Goal: Check status: Check status

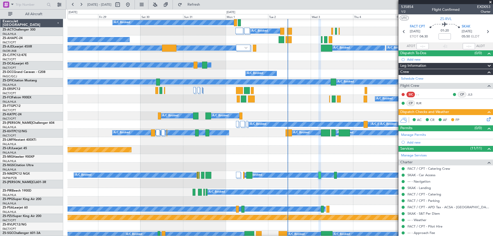
scroll to position [51, 0]
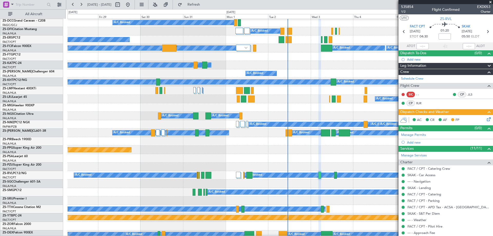
click at [491, 3] on span at bounding box center [490, 2] width 5 height 5
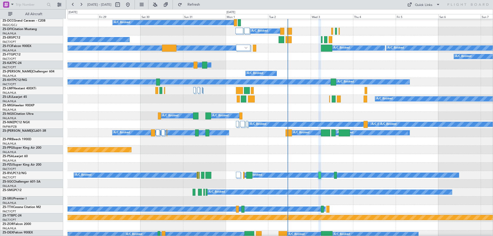
type input "0"
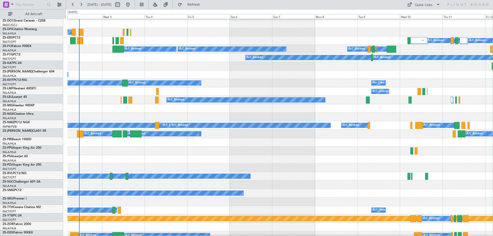
scroll to position [50, 0]
click at [212, 151] on div "A/C Booked A/C Booked" at bounding box center [280, 151] width 425 height 8
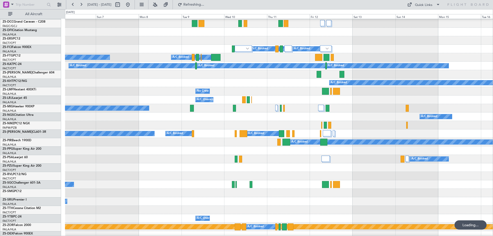
scroll to position [42, 0]
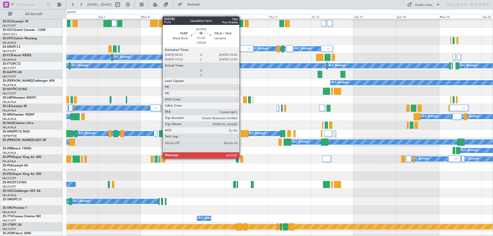
click at [356, 112] on div "A/C Booked" at bounding box center [279, 108] width 427 height 8
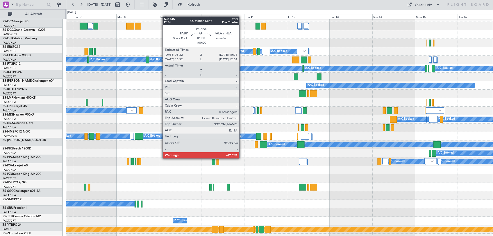
scroll to position [40, 0]
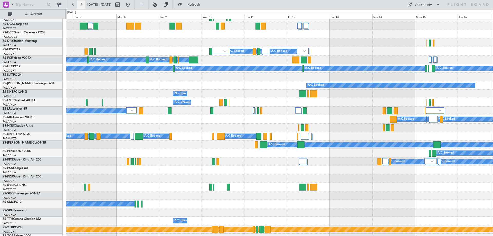
click at [81, 5] on button at bounding box center [81, 5] width 8 height 8
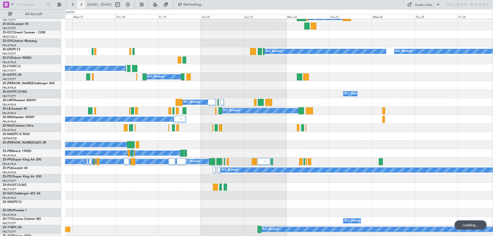
click at [81, 5] on button at bounding box center [81, 5] width 8 height 8
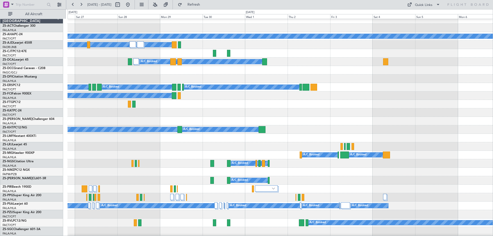
scroll to position [0, 0]
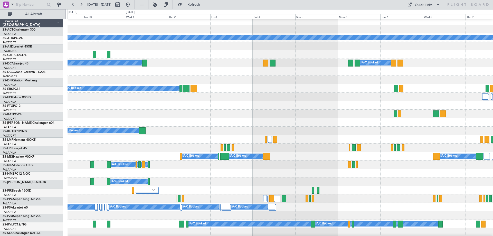
click at [221, 115] on div at bounding box center [280, 114] width 425 height 8
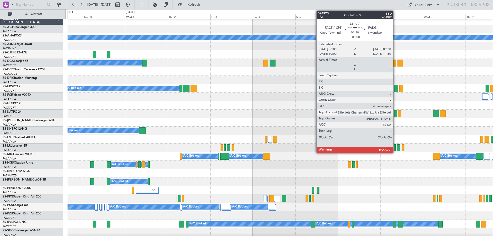
click at [396, 114] on div at bounding box center [395, 113] width 3 height 7
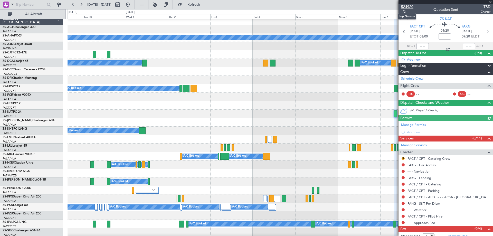
click at [407, 7] on span "524920" at bounding box center [407, 6] width 12 height 5
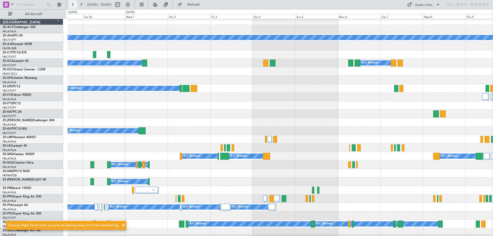
click at [76, 4] on button at bounding box center [73, 5] width 8 height 8
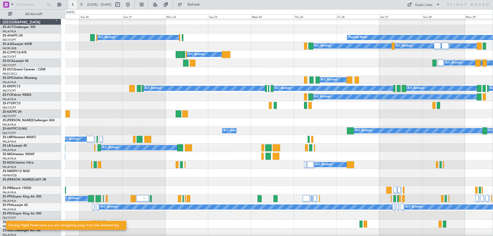
click at [75, 5] on button at bounding box center [73, 5] width 8 height 8
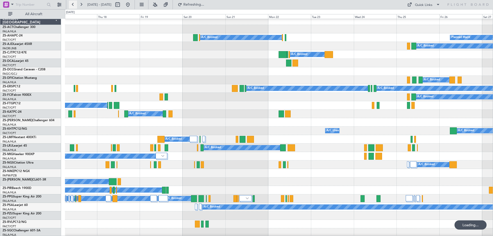
click at [75, 5] on button at bounding box center [73, 5] width 8 height 8
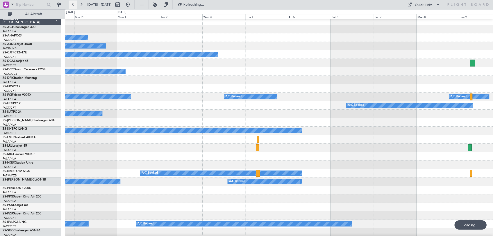
click at [75, 5] on button at bounding box center [73, 5] width 8 height 8
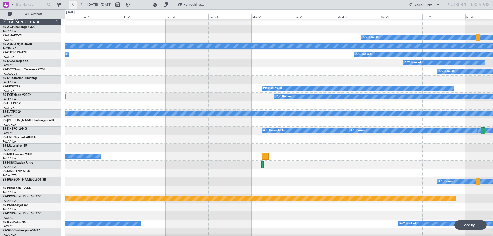
click at [75, 5] on button at bounding box center [73, 5] width 8 height 8
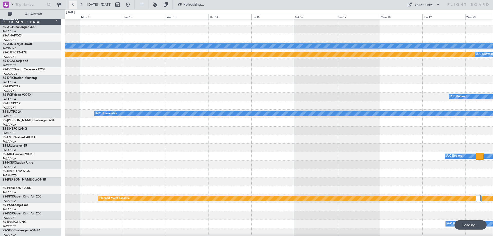
click at [75, 5] on button at bounding box center [73, 5] width 8 height 8
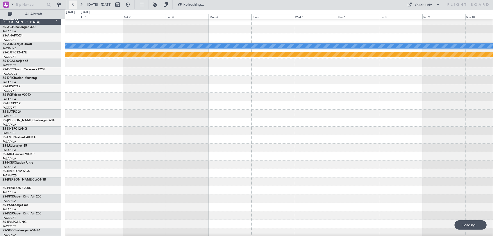
click at [75, 5] on button at bounding box center [73, 5] width 8 height 8
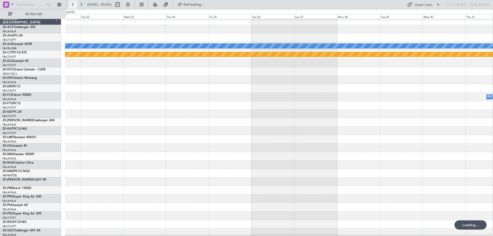
click at [75, 5] on button at bounding box center [73, 5] width 8 height 8
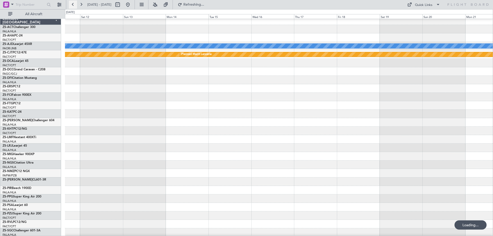
click at [75, 5] on button at bounding box center [73, 5] width 8 height 8
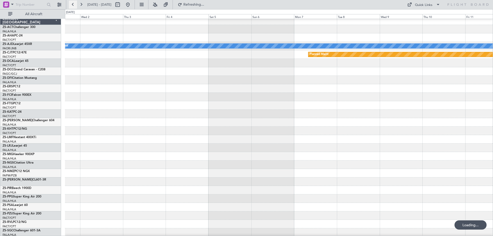
click at [75, 5] on button at bounding box center [73, 5] width 8 height 8
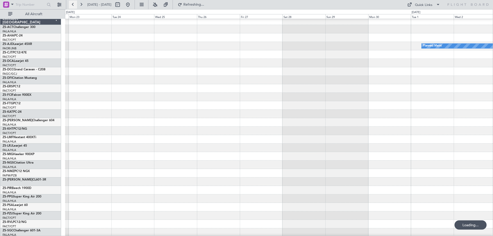
click at [75, 5] on button at bounding box center [73, 5] width 8 height 8
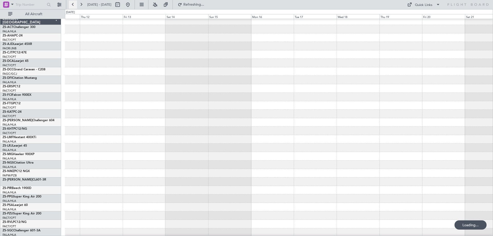
click at [75, 5] on button at bounding box center [73, 5] width 8 height 8
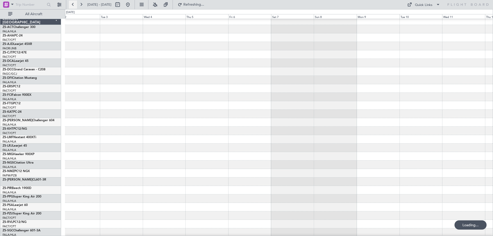
click at [75, 5] on button at bounding box center [73, 5] width 8 height 8
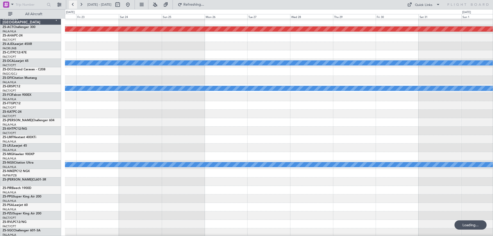
click at [75, 5] on button at bounding box center [73, 5] width 8 height 8
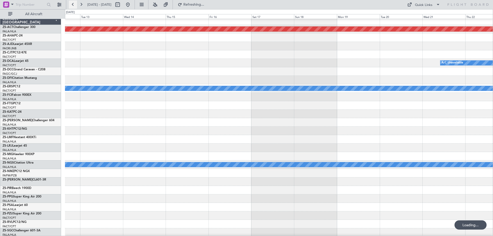
click at [75, 5] on button at bounding box center [73, 5] width 8 height 8
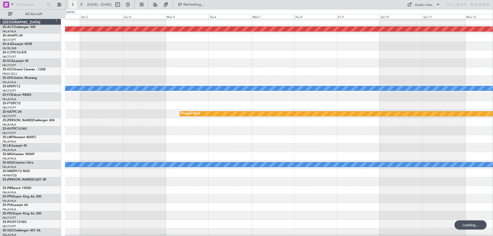
click at [75, 5] on button at bounding box center [73, 5] width 8 height 8
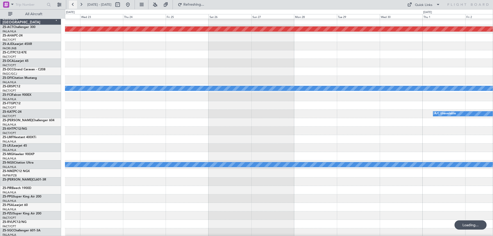
click at [75, 5] on button at bounding box center [73, 5] width 8 height 8
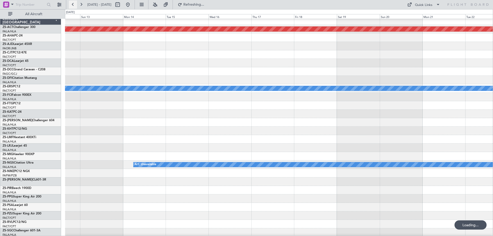
click at [75, 5] on button at bounding box center [73, 5] width 8 height 8
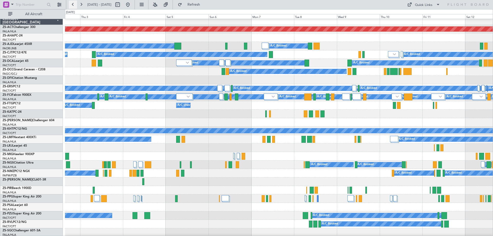
click at [75, 5] on button at bounding box center [73, 5] width 8 height 8
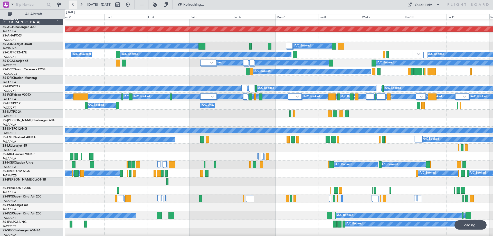
click at [75, 5] on button at bounding box center [73, 5] width 8 height 8
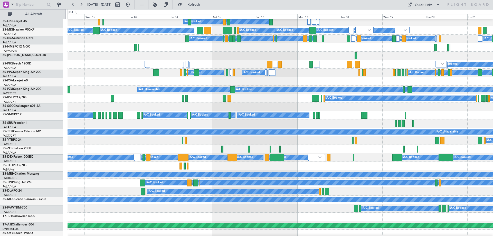
scroll to position [128, 0]
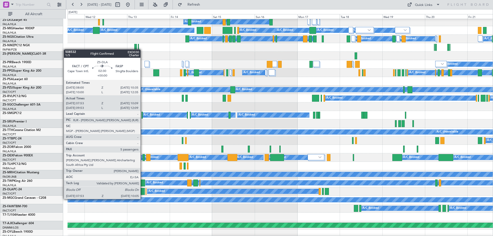
click at [143, 194] on div at bounding box center [143, 191] width 4 height 7
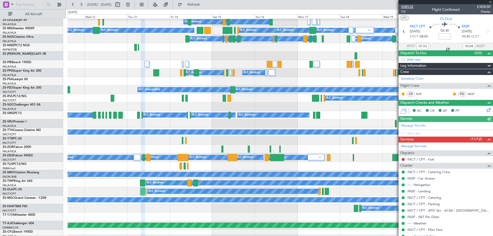
click at [406, 5] on span "508532" at bounding box center [407, 6] width 12 height 5
